Goal: Check status

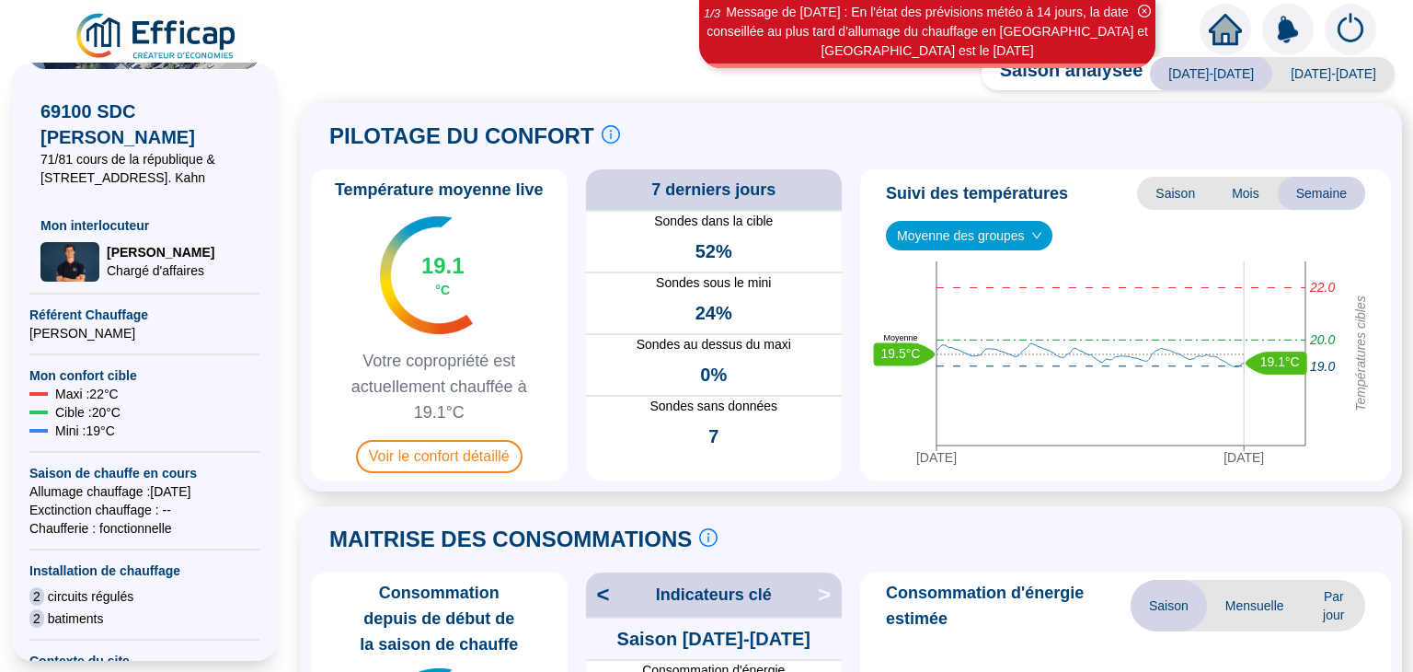
click at [1140, 8] on icon "close-circle" at bounding box center [1144, 11] width 13 height 13
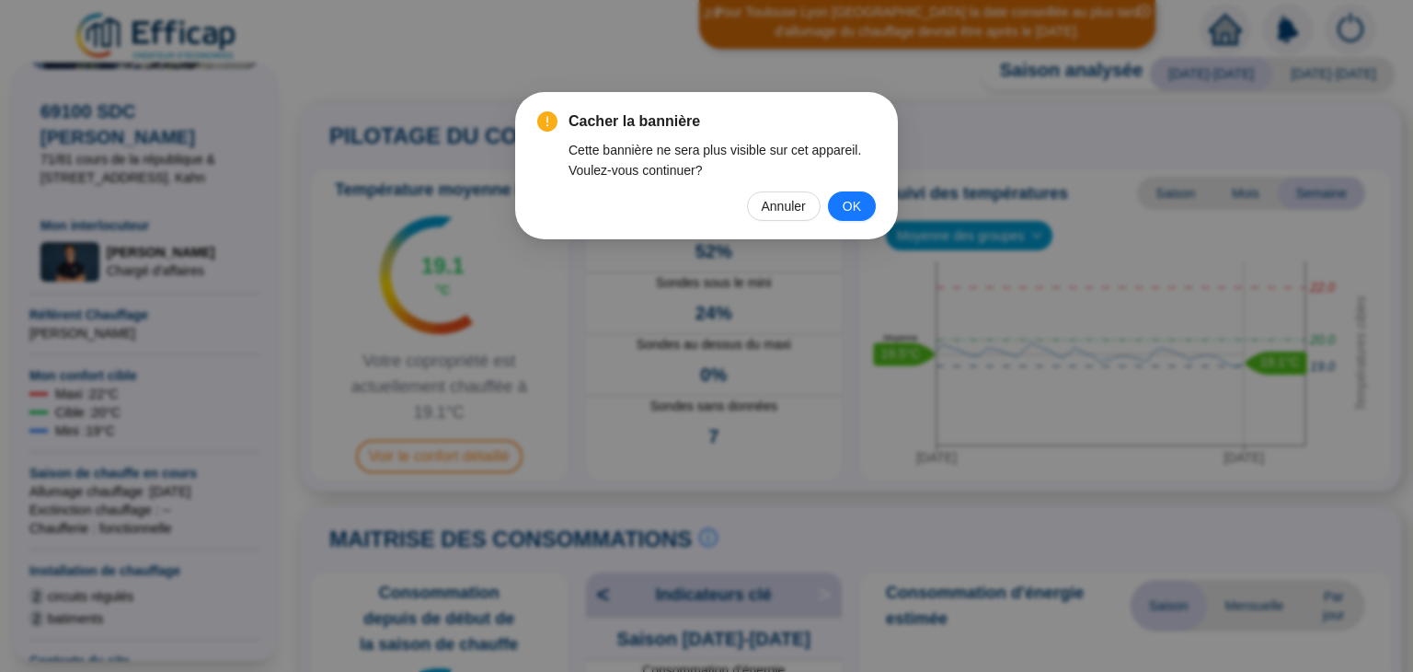
click at [850, 213] on span "OK" at bounding box center [852, 206] width 18 height 20
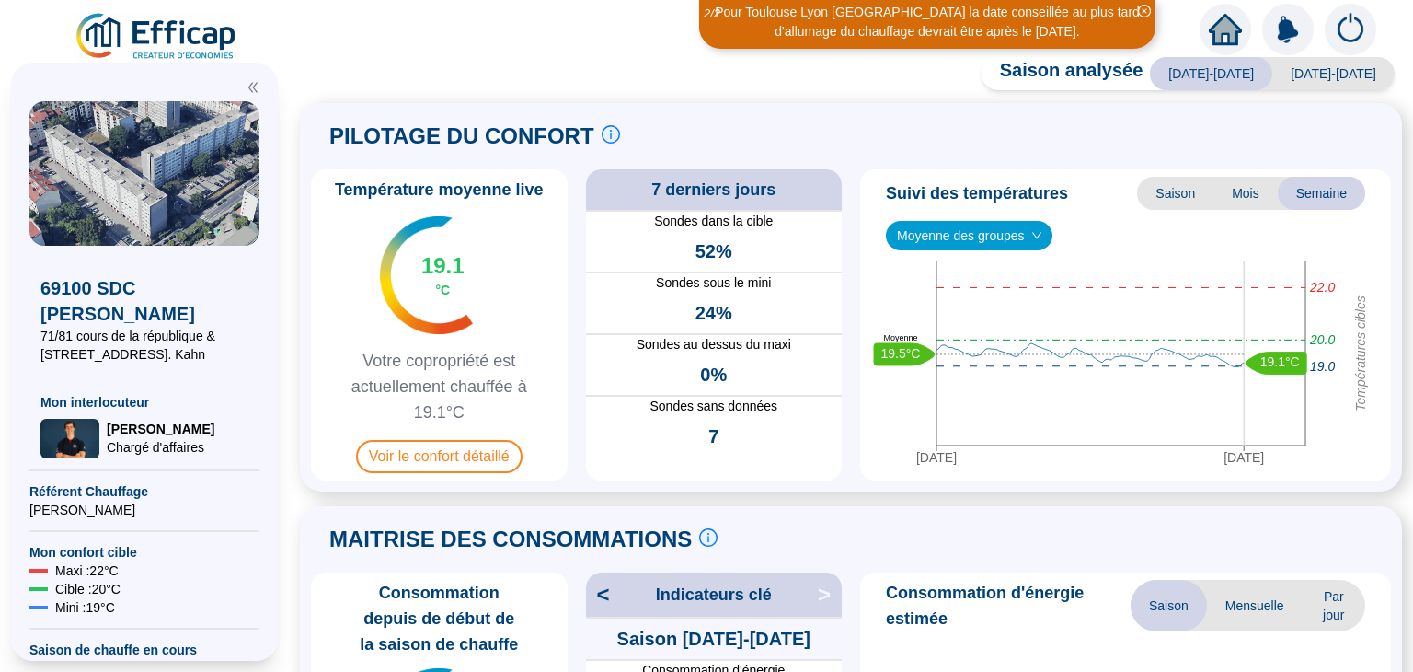
drag, startPoint x: 234, startPoint y: 1, endPoint x: 857, endPoint y: 128, distance: 636.5
click at [857, 132] on div "PILOTAGE DU CONFORT Le pilotage du confort est fondamental pour le confort de t…" at bounding box center [851, 136] width 1080 height 44
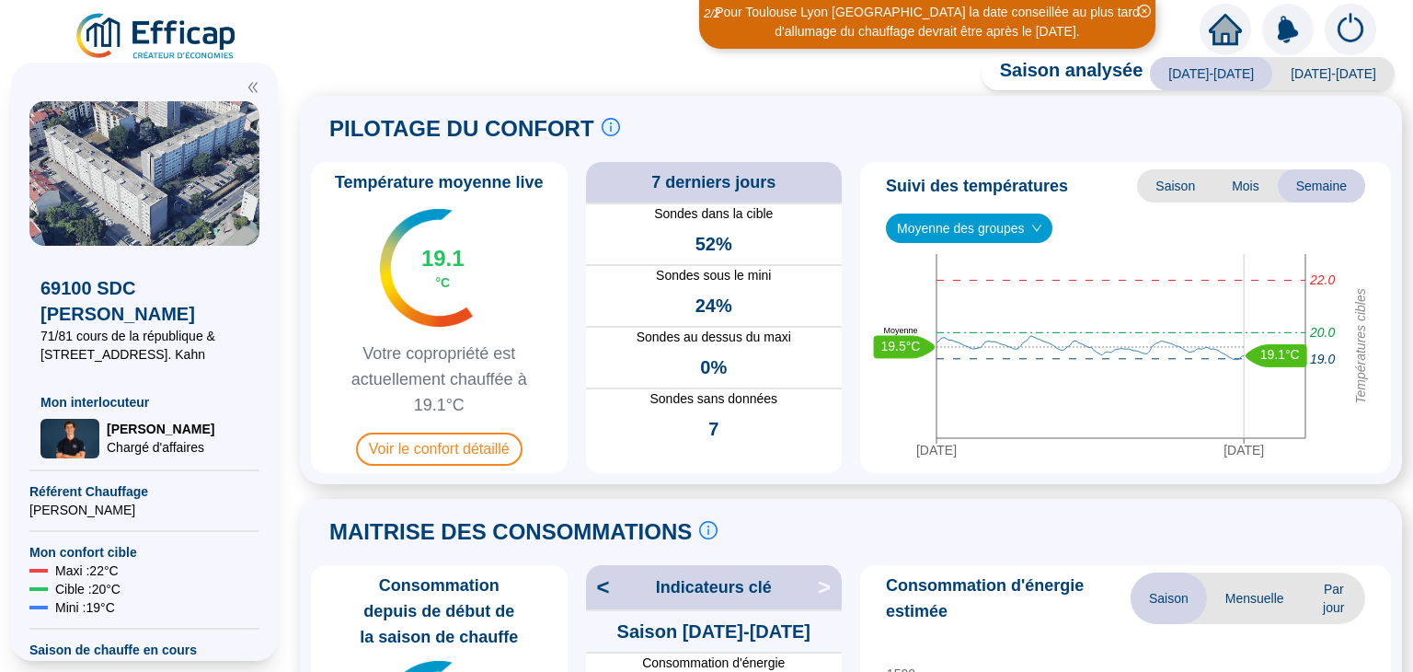
click at [1412, 178] on div "Saison analysée [DATE]-[DATE] [DATE]-[DATE] PILOTAGE DU CONFORT Le pilotage du …" at bounding box center [851, 368] width 1124 height 605
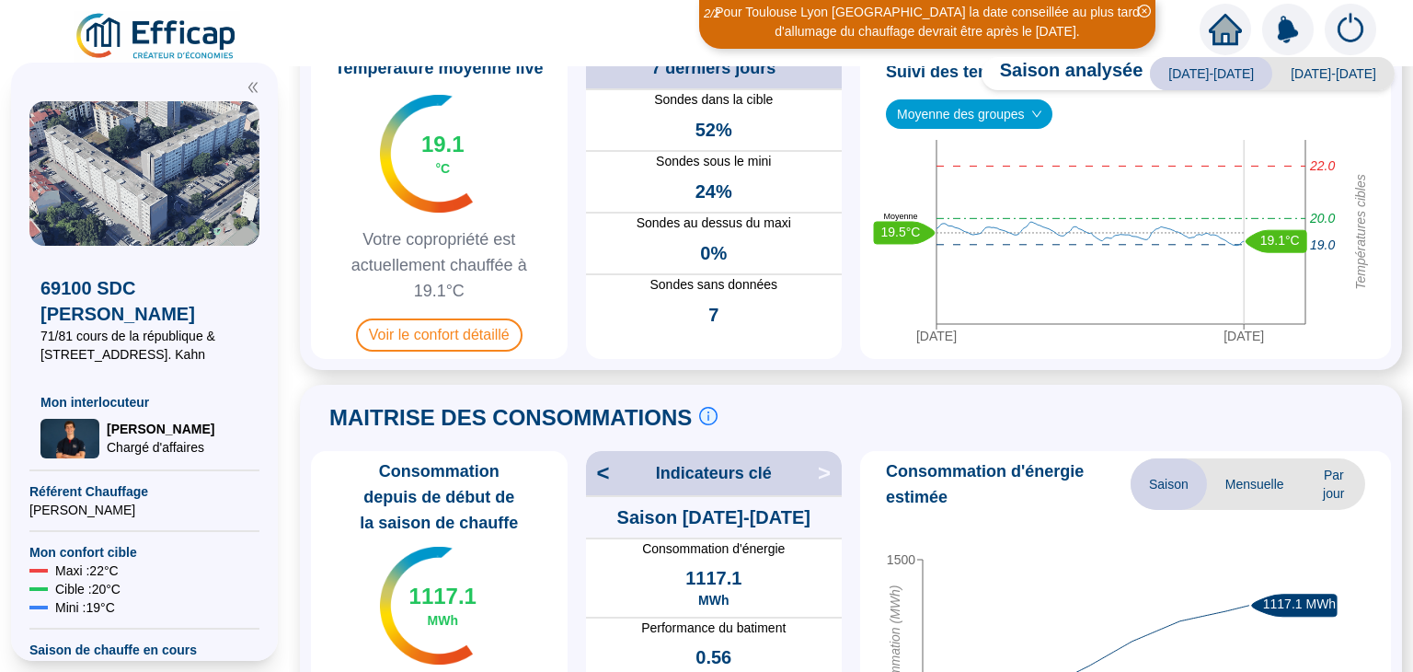
scroll to position [92, 0]
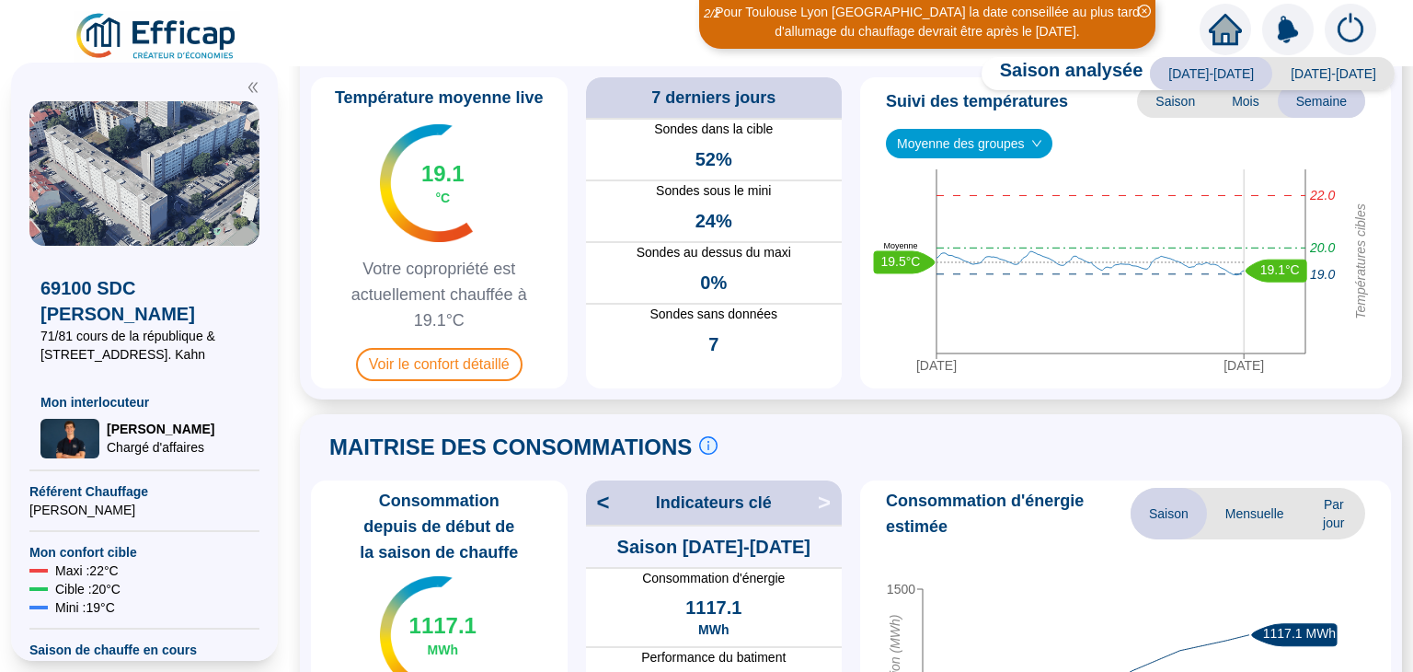
click at [1148, 7] on icon "close-circle" at bounding box center [1144, 11] width 13 height 13
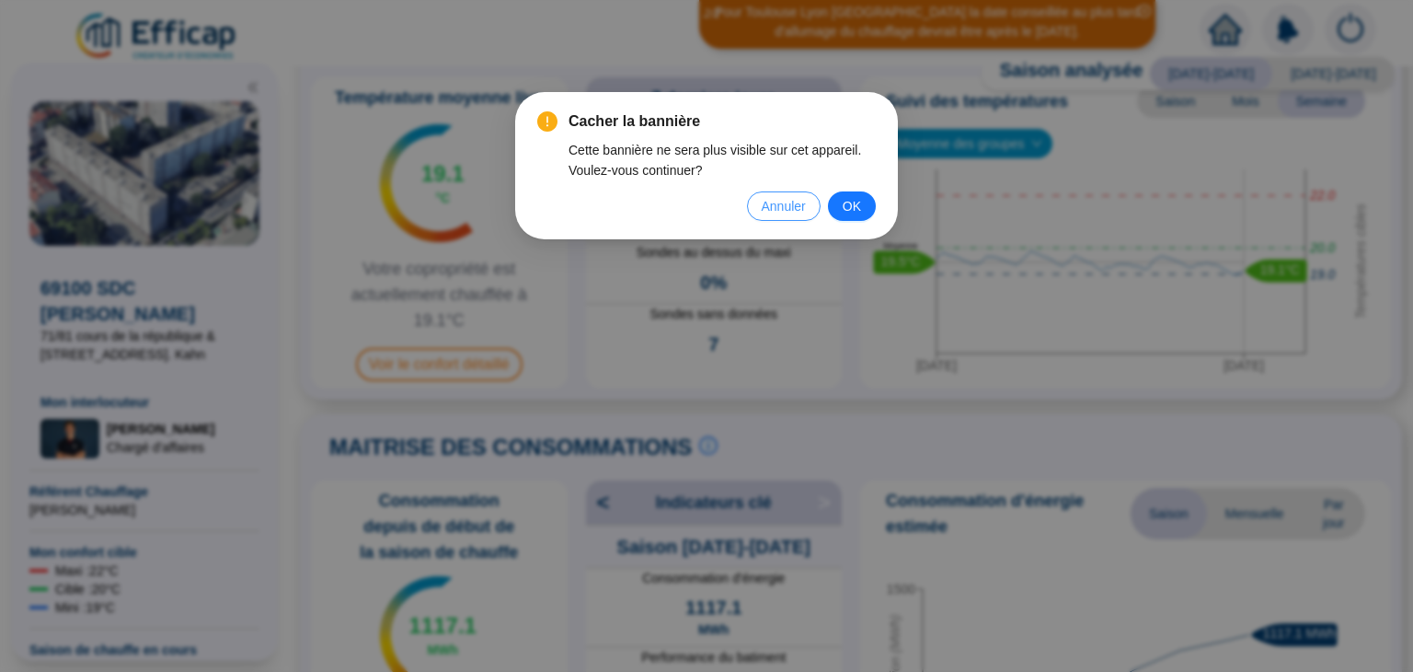
click at [791, 216] on button "Annuler" at bounding box center [784, 205] width 74 height 29
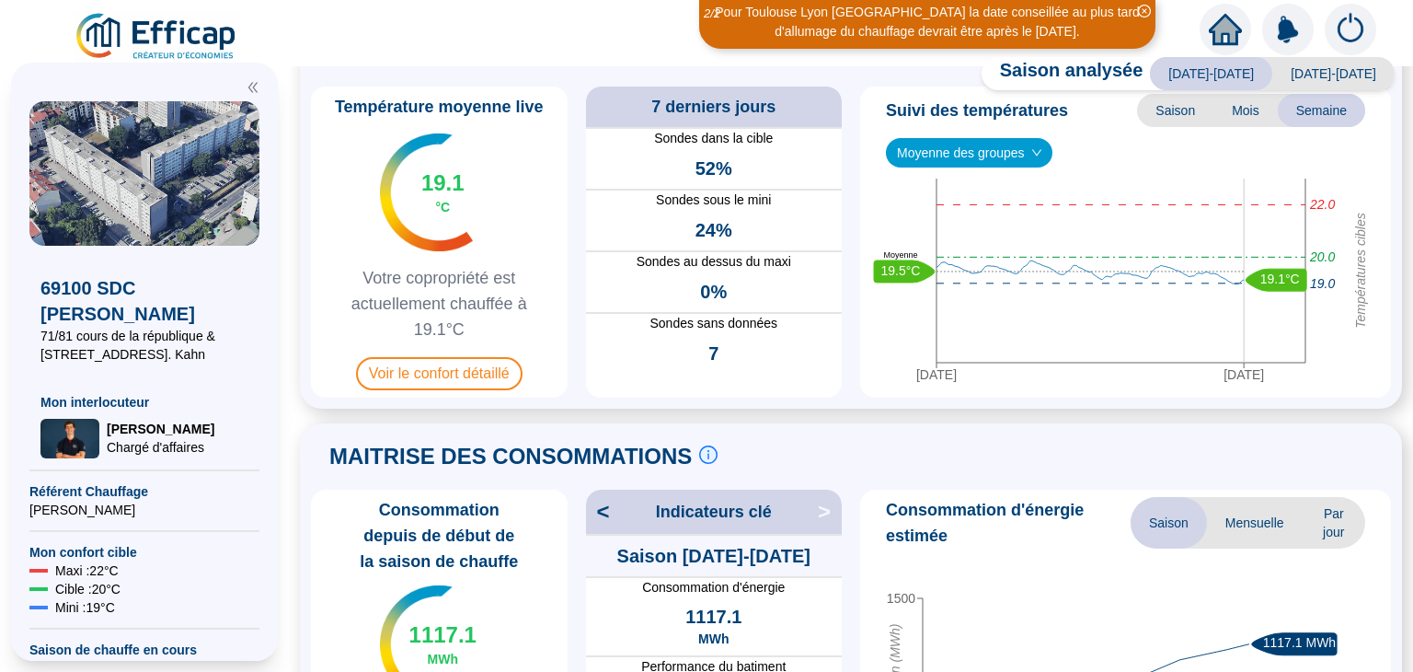
scroll to position [276, 0]
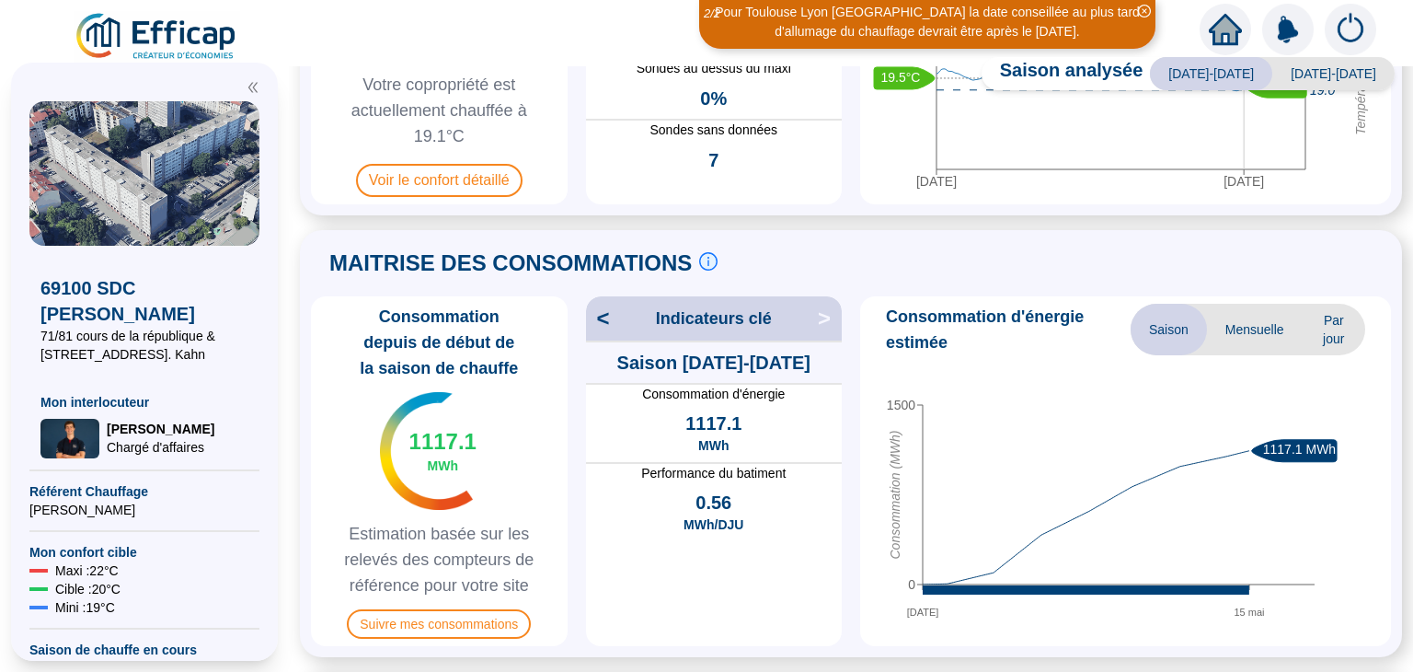
click at [1319, 350] on span "Par jour" at bounding box center [1334, 330] width 63 height 52
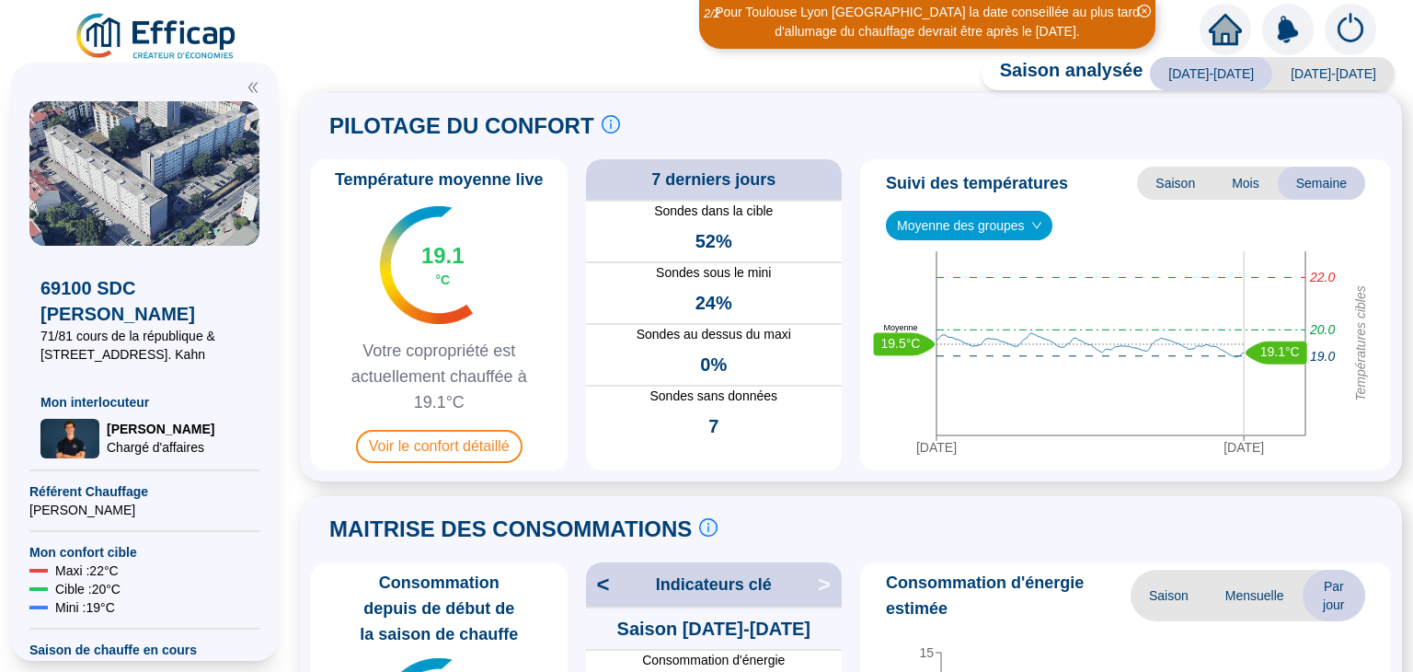
scroll to position [0, 0]
